Goal: Check status: Check status

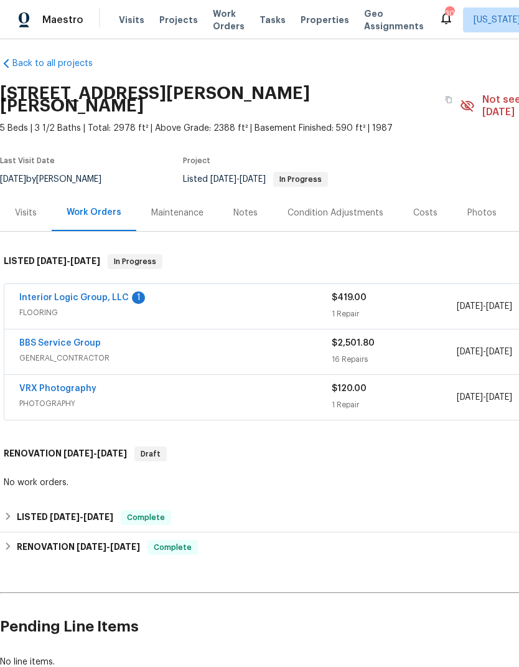
scroll to position [7, 0]
click at [109, 293] on link "Interior Logic Group, LLC" at bounding box center [74, 297] width 110 height 9
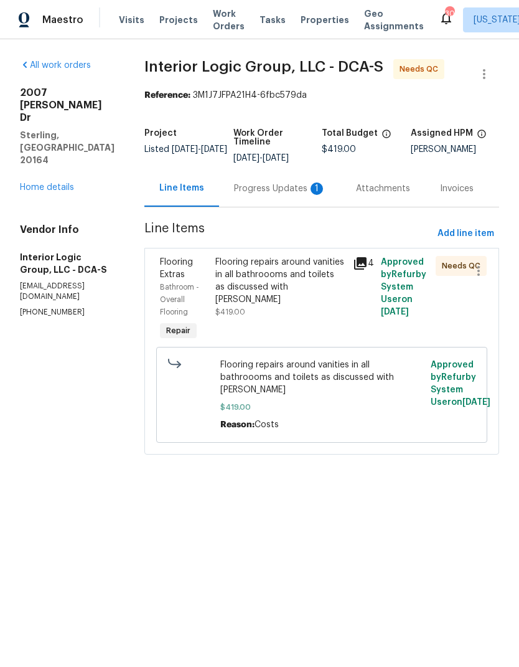
click at [281, 293] on div "Flooring repairs around vanities in all bathroooms and toilets as discussed wit…" at bounding box center [280, 281] width 131 height 50
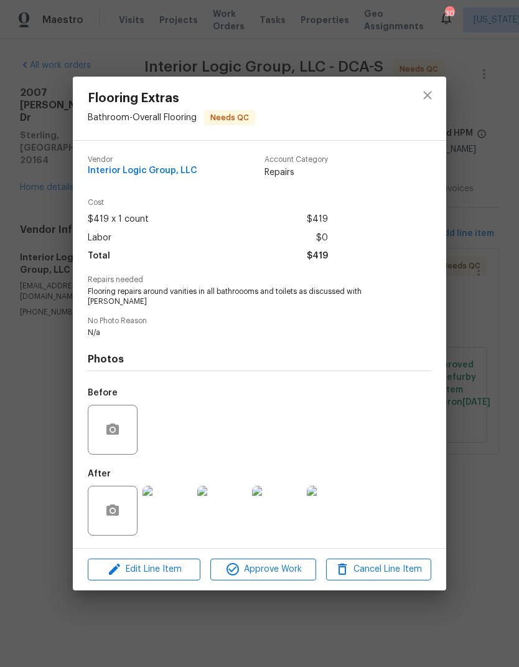
click at [270, 551] on div "Edit Line Item Approve Work Cancel Line Item" at bounding box center [260, 570] width 374 height 42
click at [179, 503] on img at bounding box center [168, 511] width 50 height 50
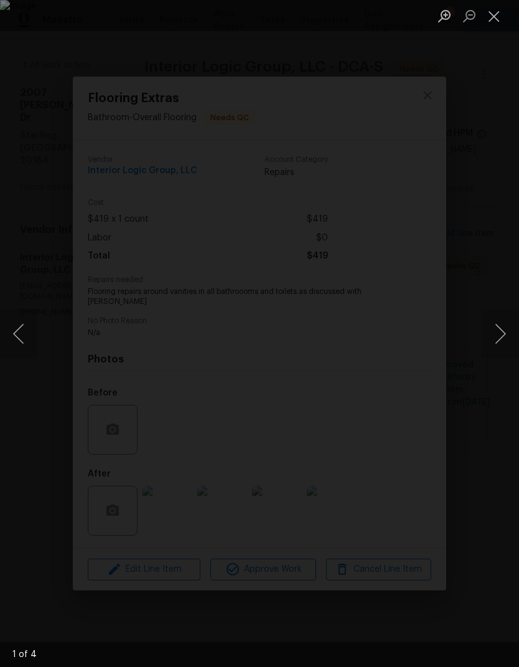
click at [501, 331] on button "Next image" at bounding box center [500, 334] width 37 height 50
click at [499, 329] on button "Next image" at bounding box center [500, 334] width 37 height 50
click at [492, 326] on button "Next image" at bounding box center [500, 334] width 37 height 50
click at [498, 324] on button "Next image" at bounding box center [500, 334] width 37 height 50
click at [497, 321] on button "Next image" at bounding box center [500, 334] width 37 height 50
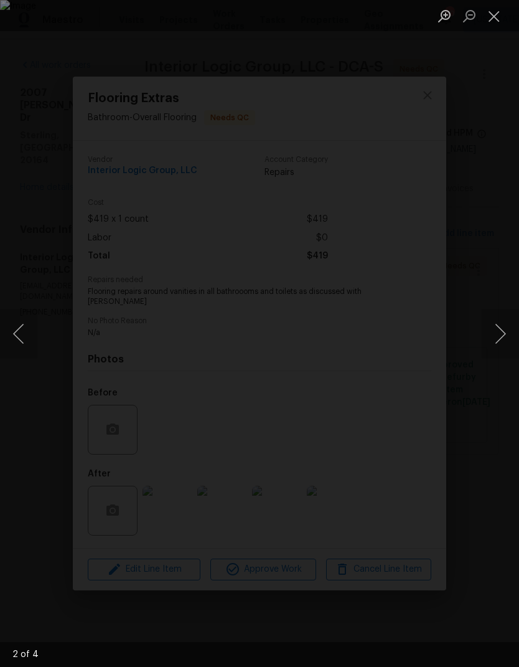
click at [498, 317] on button "Next image" at bounding box center [500, 334] width 37 height 50
click at [498, 315] on button "Next image" at bounding box center [500, 334] width 37 height 50
click at [498, 314] on button "Next image" at bounding box center [500, 334] width 37 height 50
click at [499, 314] on button "Next image" at bounding box center [500, 334] width 37 height 50
click at [498, 315] on button "Next image" at bounding box center [500, 334] width 37 height 50
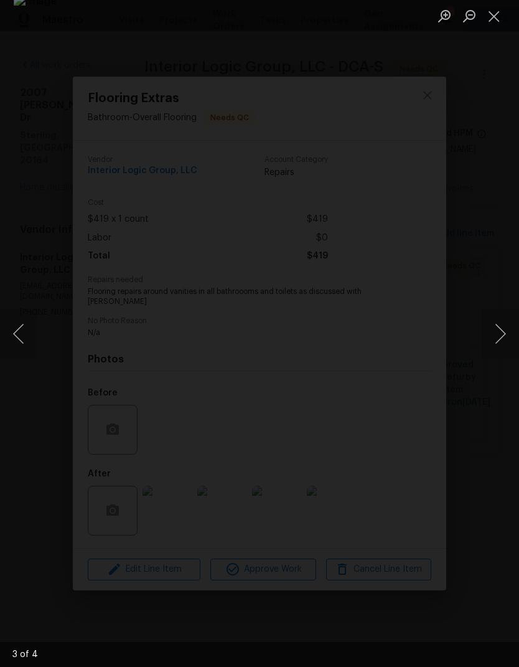
click at [497, 341] on button "Next image" at bounding box center [500, 334] width 37 height 50
click at [498, 329] on button "Next image" at bounding box center [500, 334] width 37 height 50
click at [497, 324] on button "Next image" at bounding box center [500, 334] width 37 height 50
click at [494, 315] on button "Next image" at bounding box center [500, 334] width 37 height 50
click at [491, 324] on button "Next image" at bounding box center [500, 334] width 37 height 50
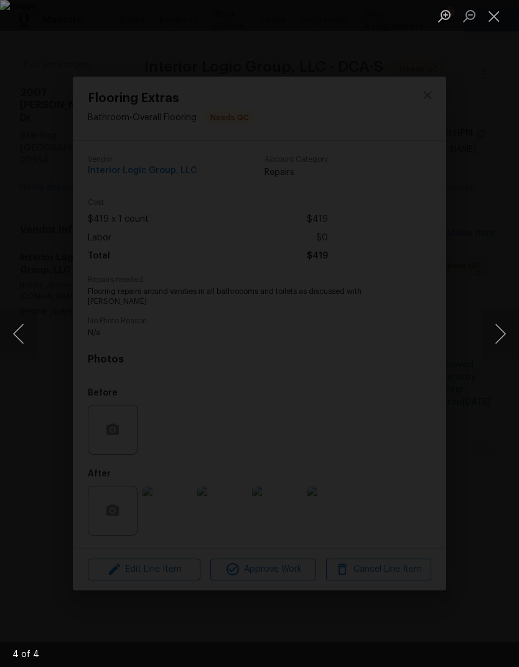
click at [494, 334] on button "Next image" at bounding box center [500, 334] width 37 height 50
click at [491, 338] on button "Next image" at bounding box center [500, 334] width 37 height 50
click at [497, 338] on button "Next image" at bounding box center [500, 334] width 37 height 50
click at [496, 21] on button "Close lightbox" at bounding box center [494, 16] width 25 height 22
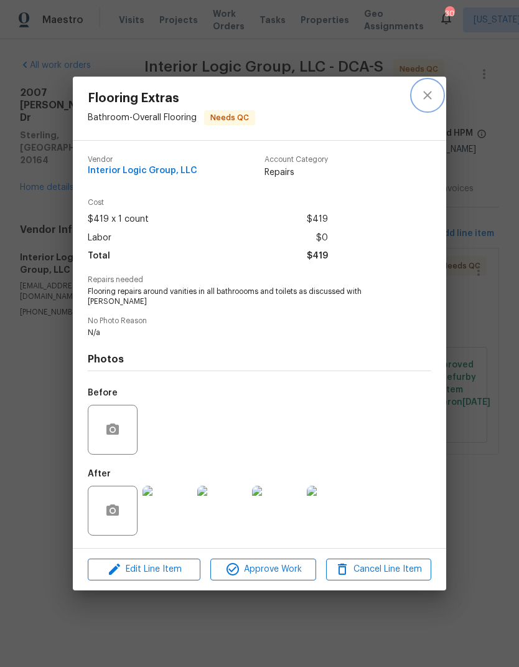
click at [433, 99] on icon "close" at bounding box center [427, 95] width 15 height 15
